Goal: Entertainment & Leisure: Browse casually

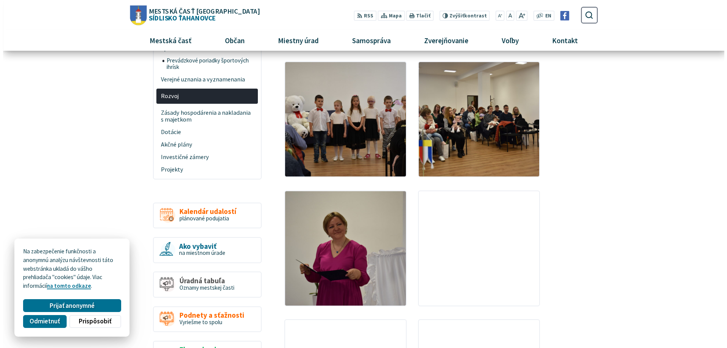
scroll to position [189, 0]
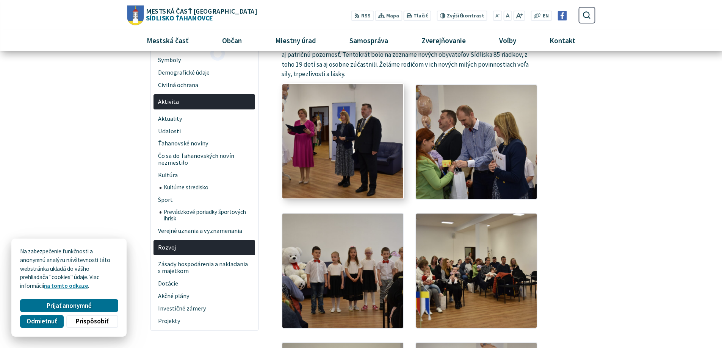
click at [330, 159] on img at bounding box center [343, 141] width 133 height 126
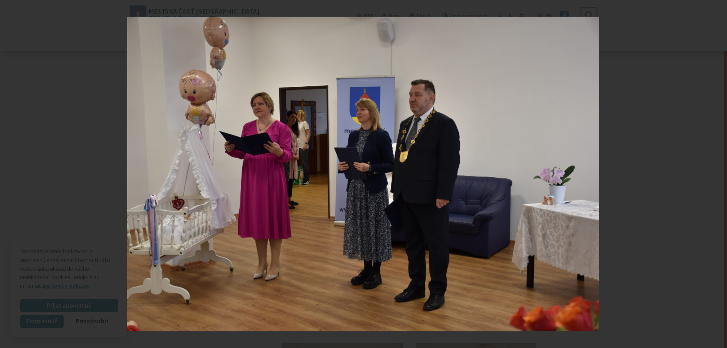
click at [717, 175] on icon at bounding box center [717, 174] width 9 height 9
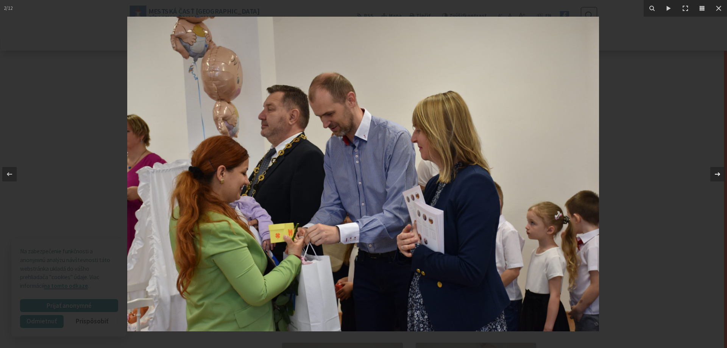
click at [717, 175] on icon at bounding box center [717, 174] width 9 height 9
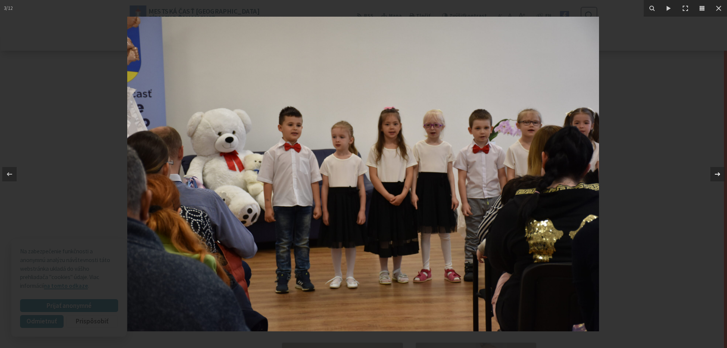
click at [717, 175] on icon at bounding box center [717, 174] width 9 height 9
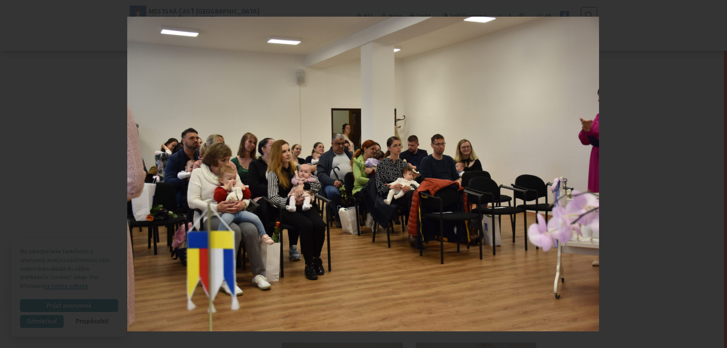
click at [717, 175] on div "4 / 12" at bounding box center [363, 174] width 727 height 348
click at [718, 172] on icon at bounding box center [717, 174] width 9 height 9
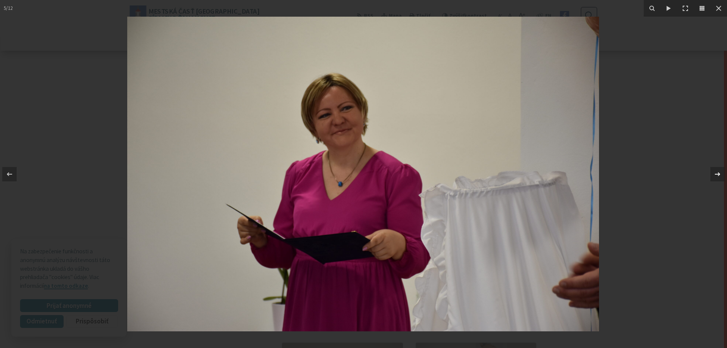
click at [718, 172] on icon at bounding box center [717, 174] width 9 height 9
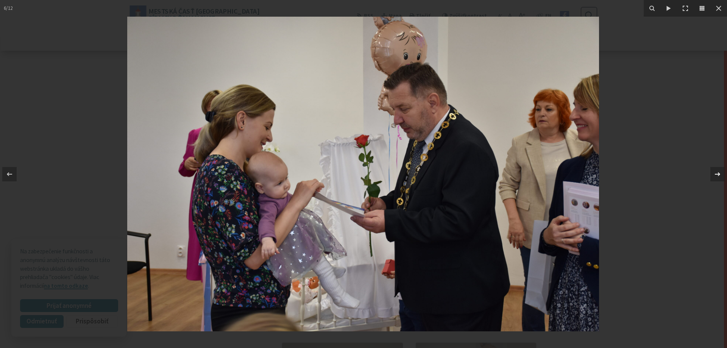
click at [718, 172] on icon at bounding box center [717, 174] width 9 height 9
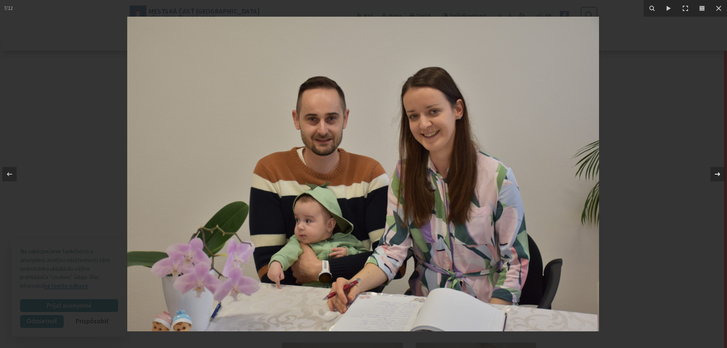
click at [718, 172] on div "7 / 12" at bounding box center [363, 174] width 727 height 348
click at [718, 172] on icon at bounding box center [717, 174] width 9 height 9
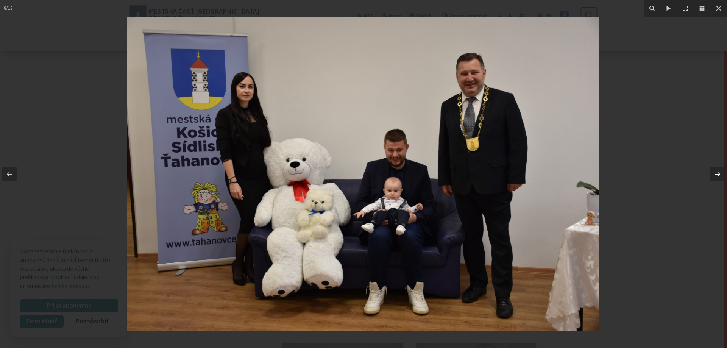
click at [718, 172] on icon at bounding box center [717, 174] width 9 height 9
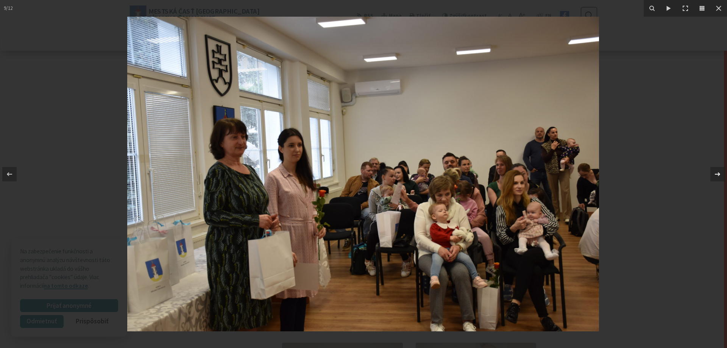
click at [718, 172] on icon at bounding box center [717, 174] width 9 height 9
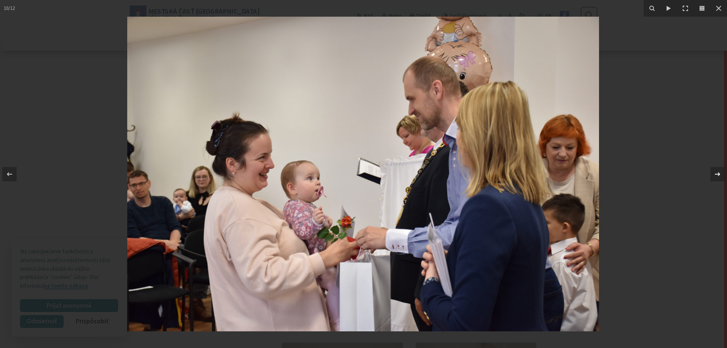
click at [718, 172] on icon at bounding box center [717, 174] width 9 height 9
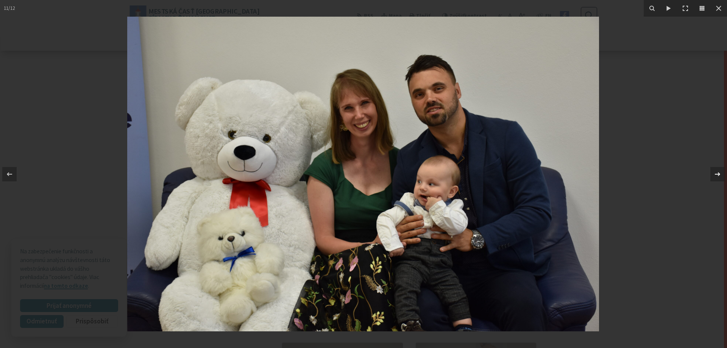
click at [718, 172] on icon at bounding box center [717, 174] width 9 height 9
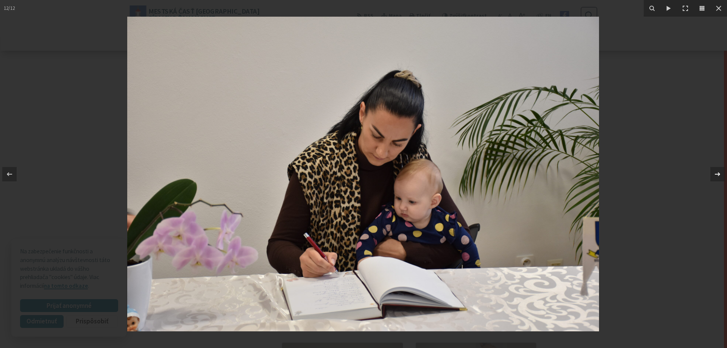
click at [718, 172] on icon at bounding box center [717, 174] width 9 height 9
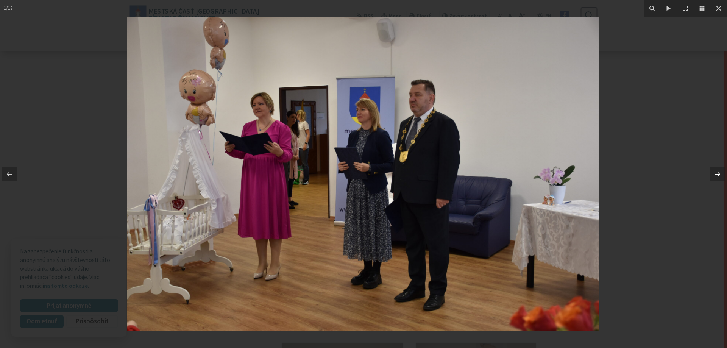
click at [718, 172] on icon at bounding box center [717, 174] width 9 height 9
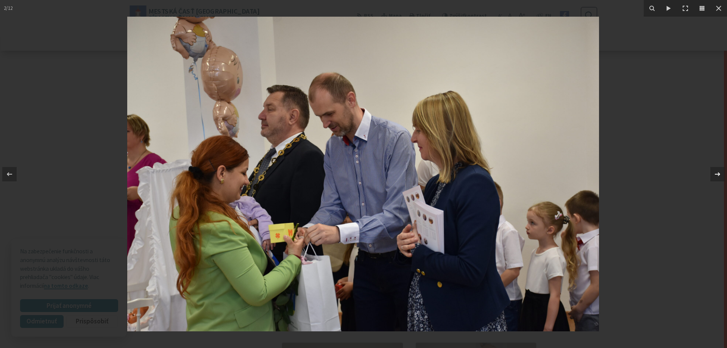
click at [718, 172] on icon at bounding box center [717, 174] width 9 height 9
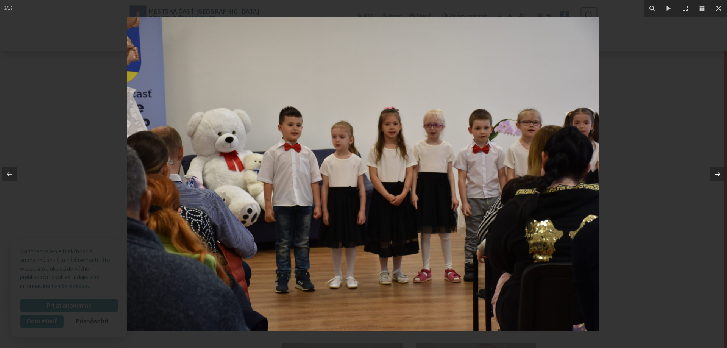
click at [718, 172] on icon at bounding box center [717, 174] width 9 height 9
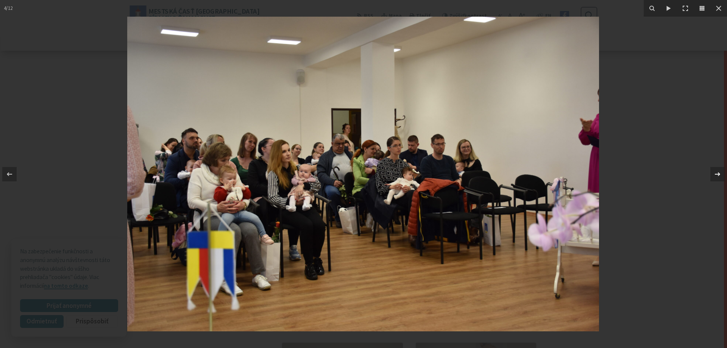
click at [718, 172] on icon at bounding box center [717, 174] width 9 height 9
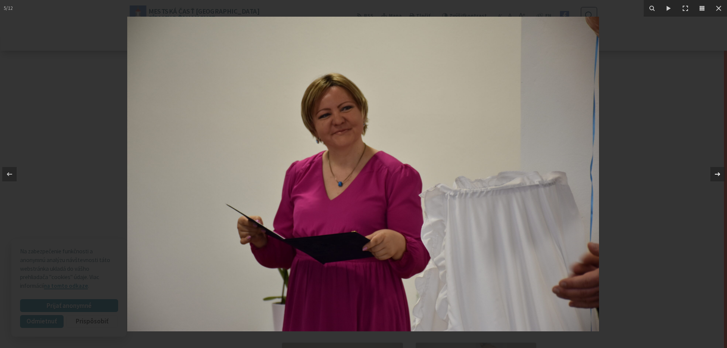
click at [718, 172] on icon at bounding box center [717, 174] width 9 height 9
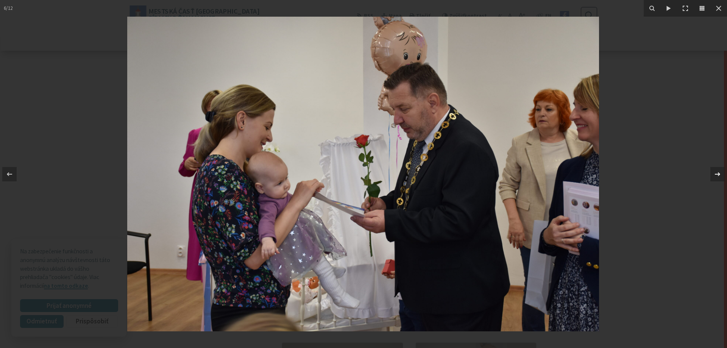
click at [718, 172] on icon at bounding box center [717, 174] width 9 height 9
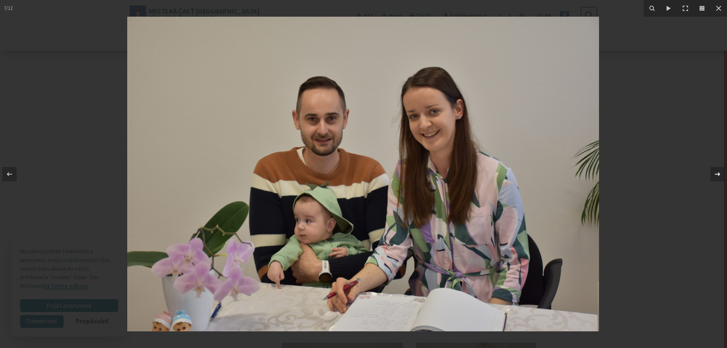
click at [718, 172] on icon at bounding box center [717, 174] width 9 height 9
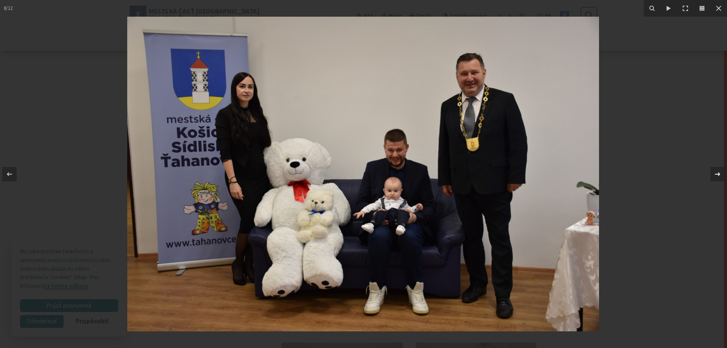
click at [718, 172] on div "8 / 12" at bounding box center [363, 174] width 727 height 348
click at [718, 175] on icon at bounding box center [717, 174] width 9 height 9
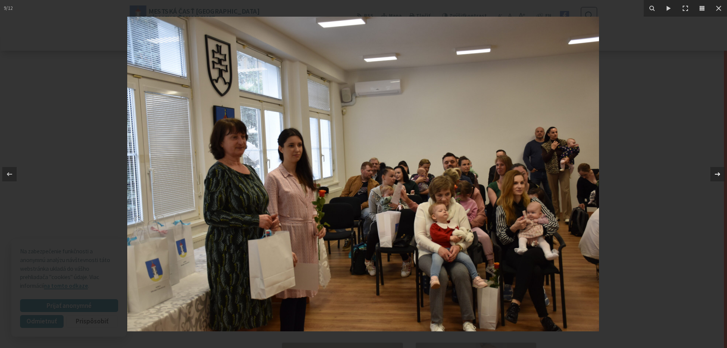
click at [718, 175] on icon at bounding box center [717, 174] width 9 height 9
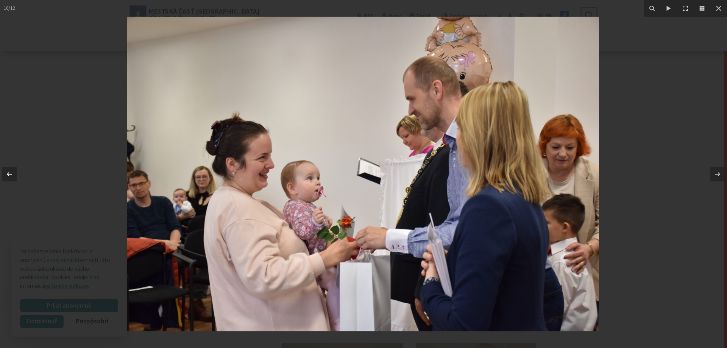
click at [11, 175] on icon at bounding box center [9, 174] width 9 height 9
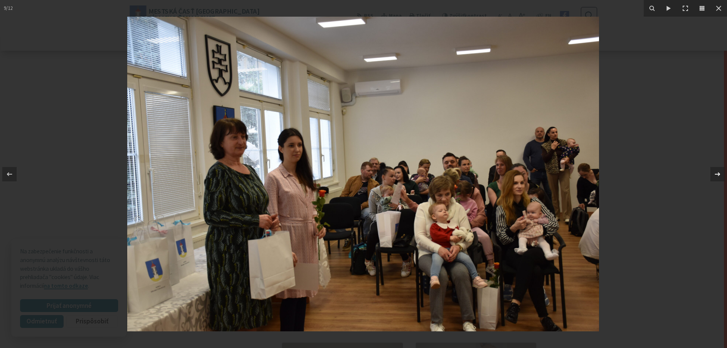
click at [718, 176] on icon at bounding box center [717, 174] width 9 height 9
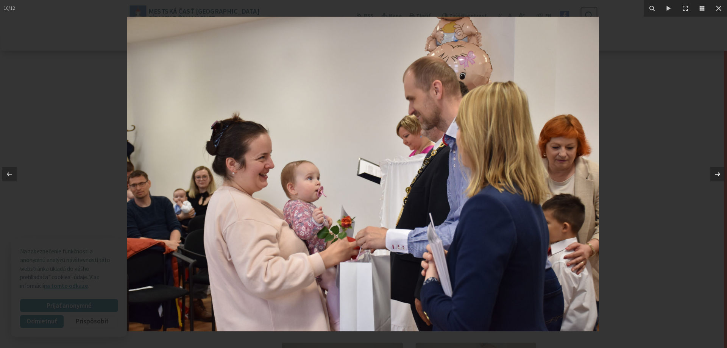
click at [718, 176] on icon at bounding box center [717, 174] width 9 height 9
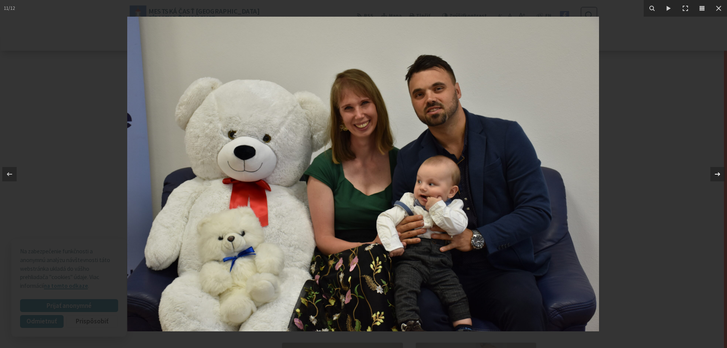
click at [718, 176] on icon at bounding box center [717, 174] width 9 height 9
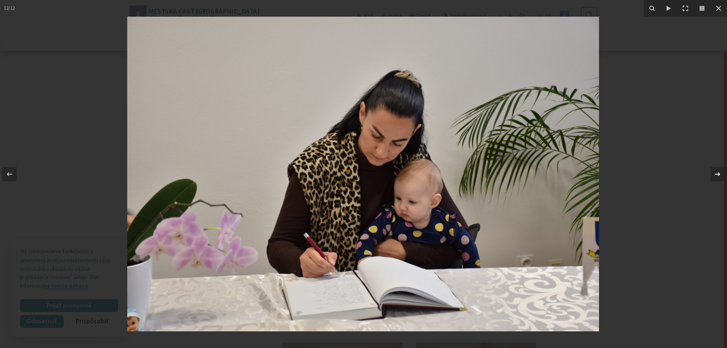
click at [718, 176] on icon at bounding box center [717, 174] width 9 height 9
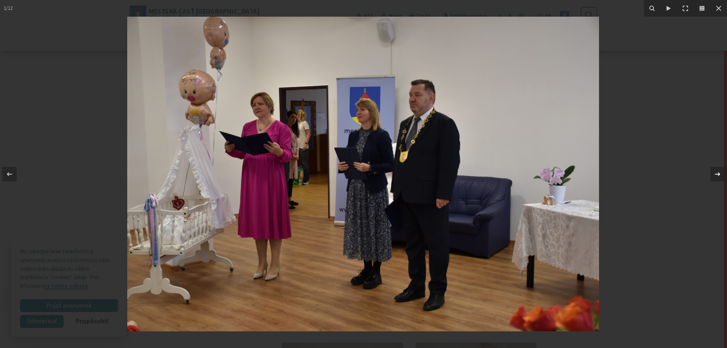
click at [718, 176] on icon at bounding box center [717, 174] width 9 height 9
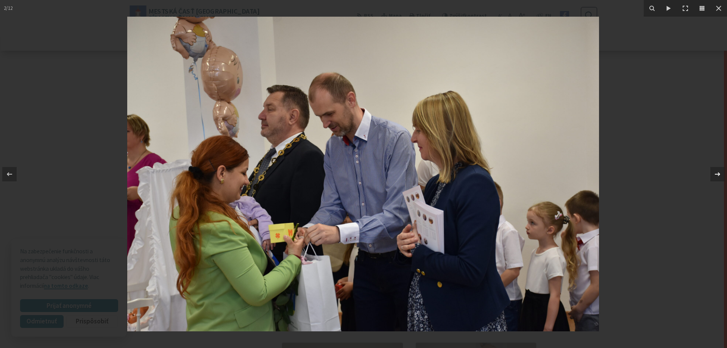
click at [718, 176] on icon at bounding box center [717, 174] width 9 height 9
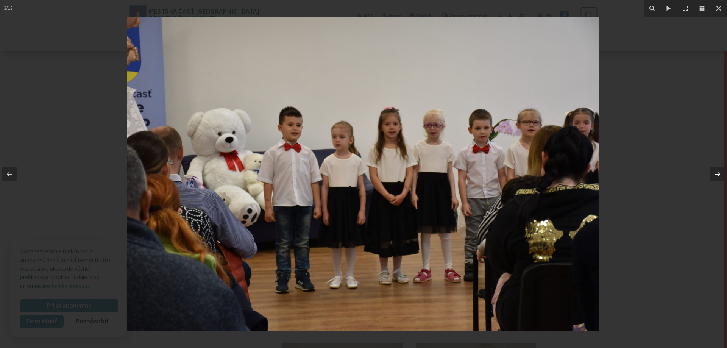
click at [718, 176] on icon at bounding box center [717, 174] width 9 height 9
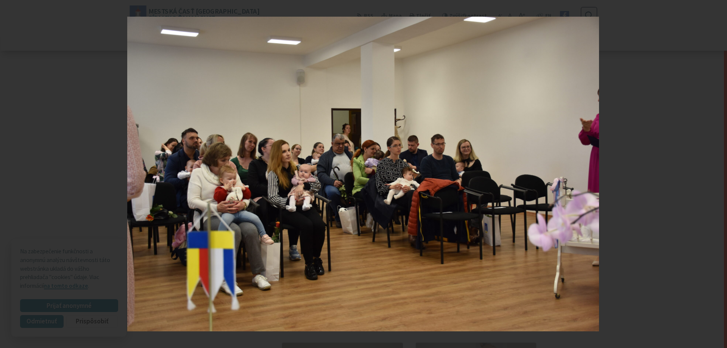
click at [718, 176] on div "4 / 12" at bounding box center [363, 174] width 727 height 348
click at [718, 176] on icon at bounding box center [717, 174] width 9 height 9
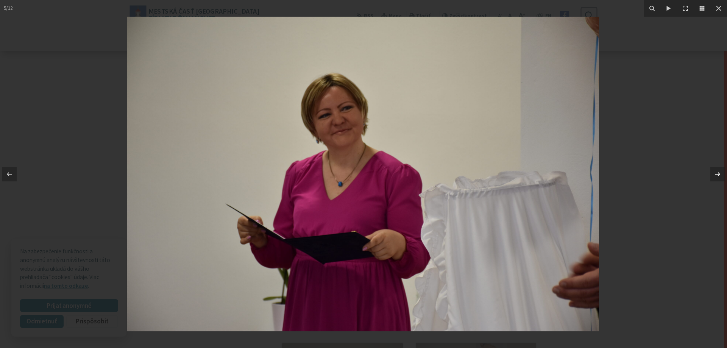
click at [718, 176] on icon at bounding box center [717, 174] width 9 height 9
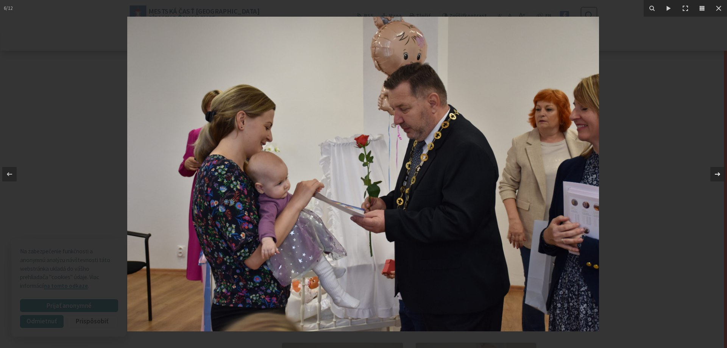
click at [718, 176] on icon at bounding box center [717, 174] width 9 height 9
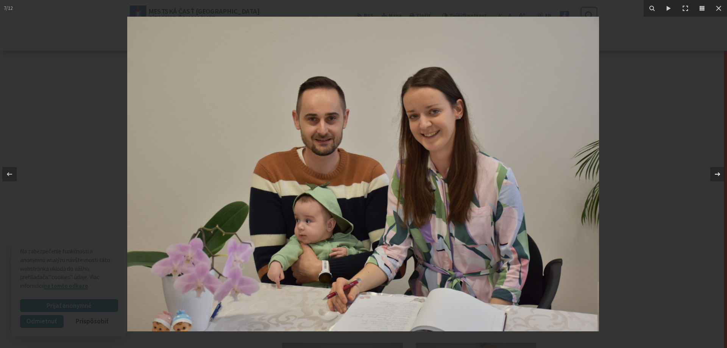
click at [718, 176] on icon at bounding box center [717, 174] width 9 height 9
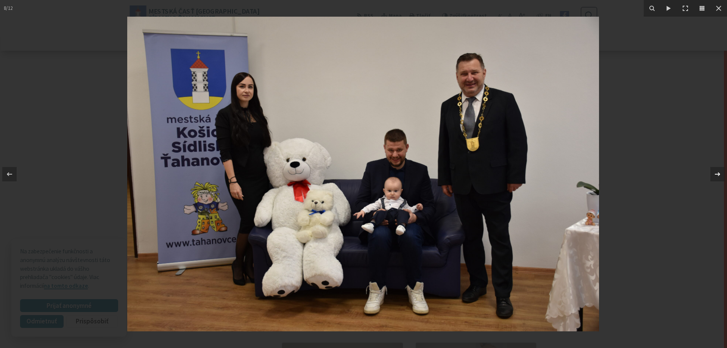
click at [718, 176] on icon at bounding box center [717, 174] width 9 height 9
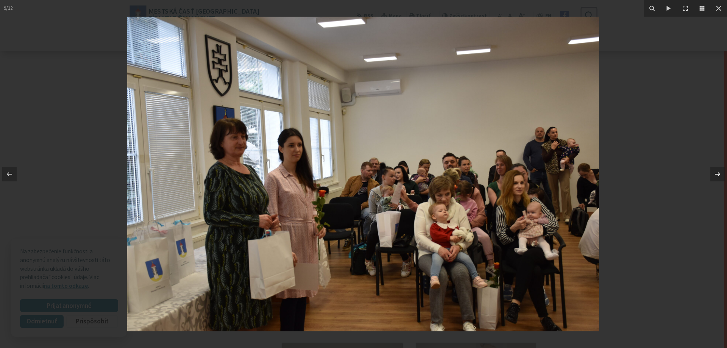
click at [718, 176] on icon at bounding box center [717, 174] width 9 height 9
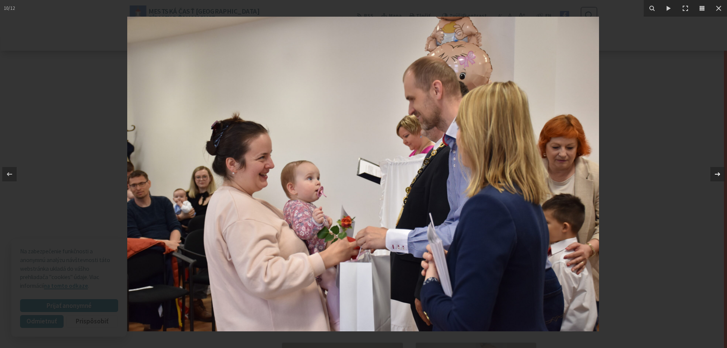
click at [718, 176] on icon at bounding box center [717, 174] width 9 height 9
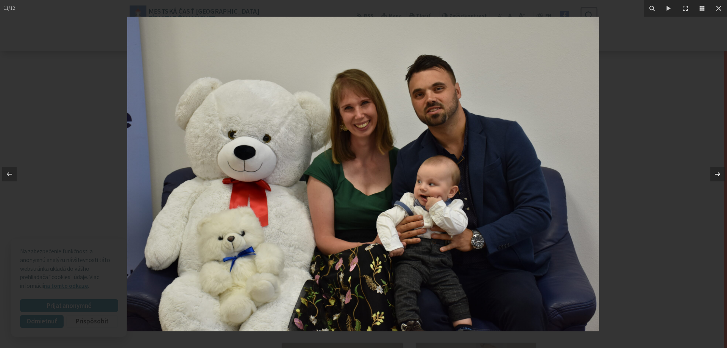
click at [718, 176] on icon at bounding box center [717, 174] width 9 height 9
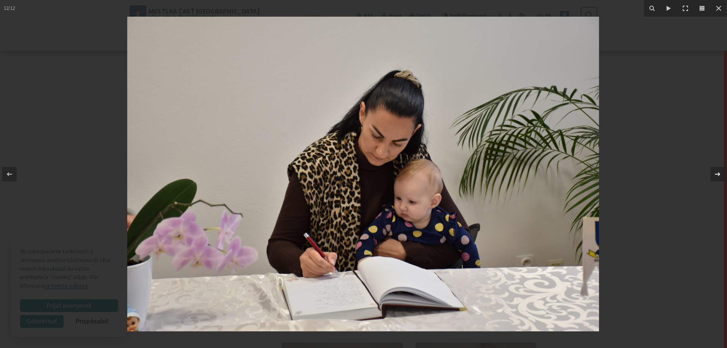
click at [718, 176] on icon at bounding box center [717, 174] width 9 height 9
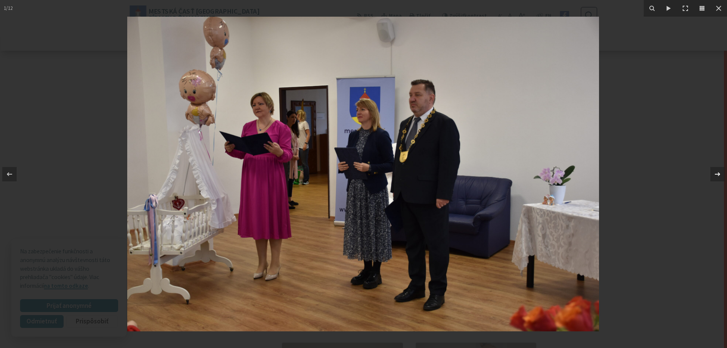
click at [718, 176] on icon at bounding box center [717, 174] width 9 height 9
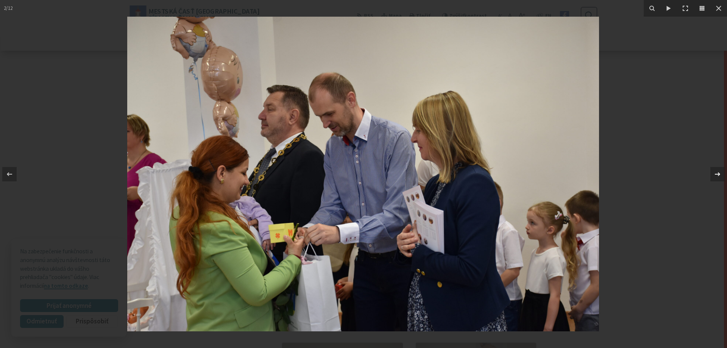
click at [718, 176] on icon at bounding box center [717, 174] width 9 height 9
